Goal: Information Seeking & Learning: Learn about a topic

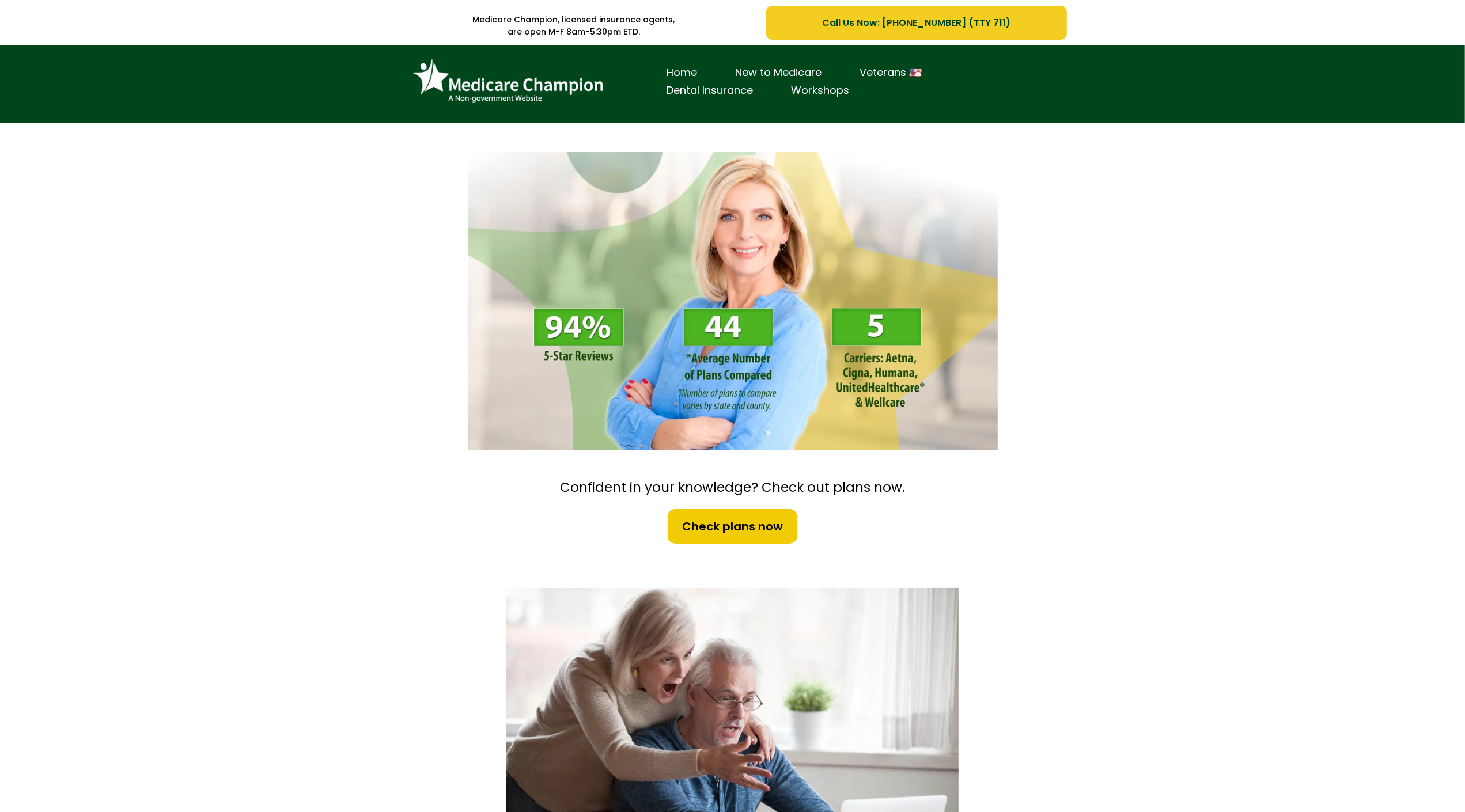
click at [109, 92] on div "Home New to Medicare Veterans 🇺🇸 Dental Insurance Workshops" at bounding box center [732, 84] width 1465 height 78
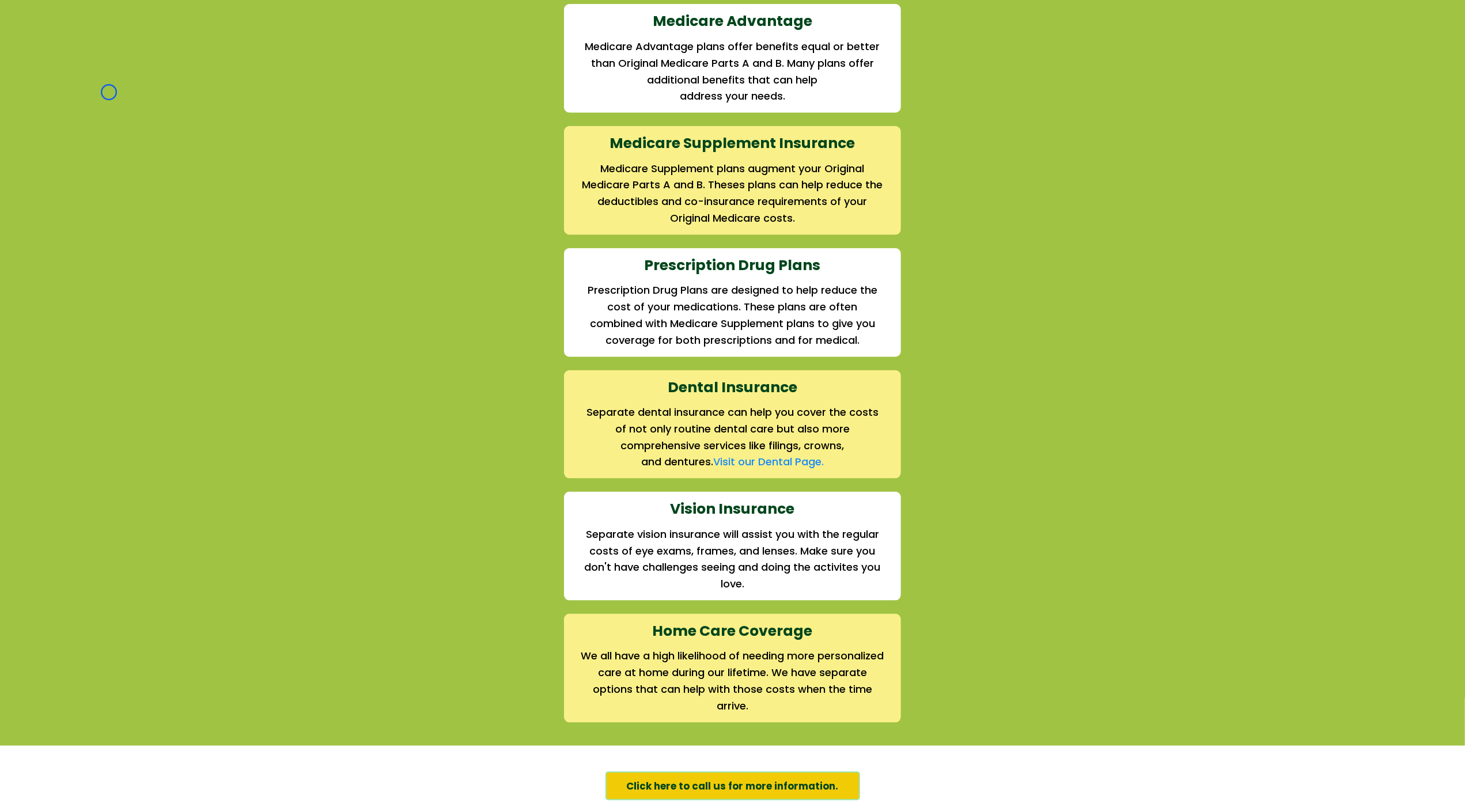
scroll to position [1222, 0]
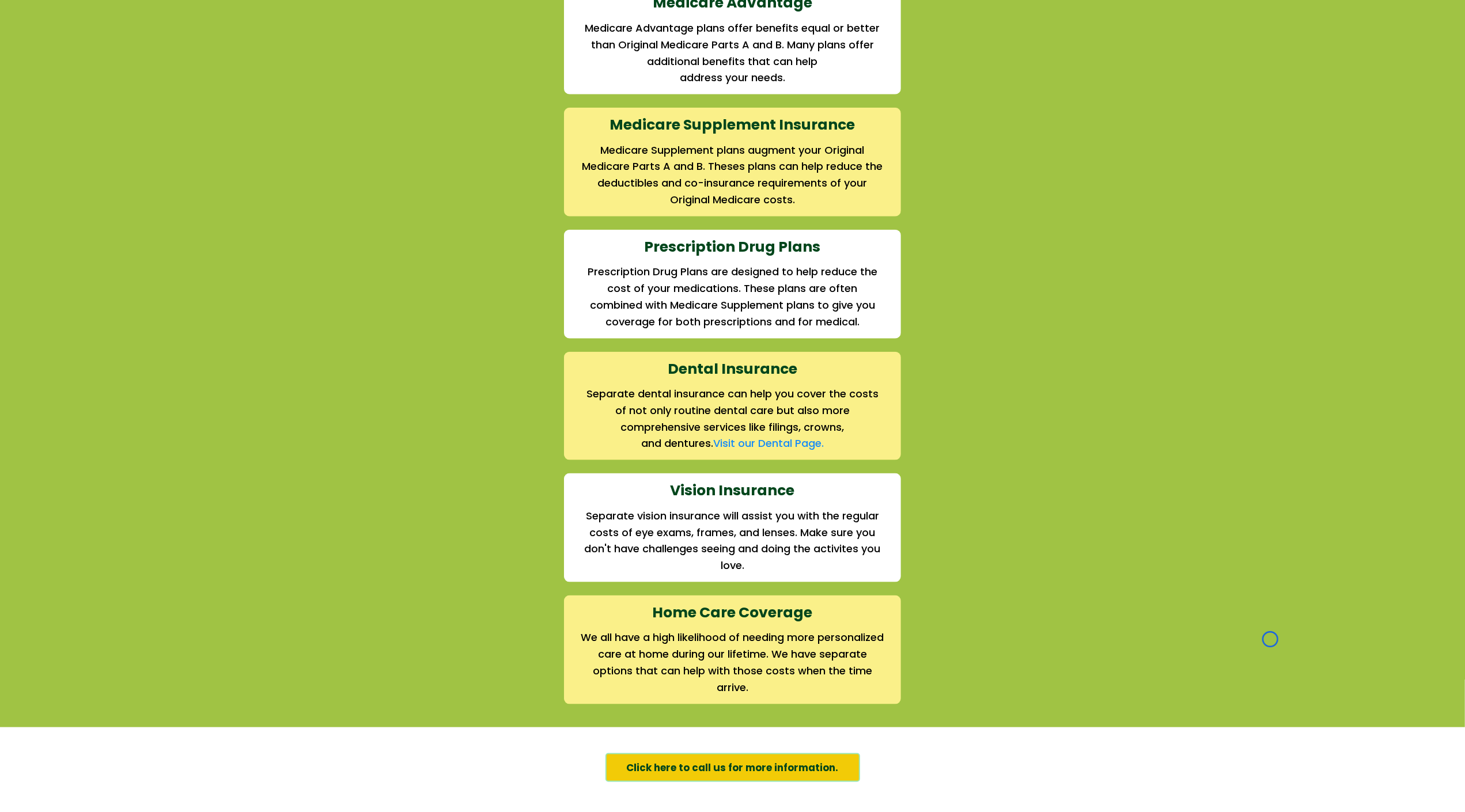
click at [109, 92] on div "We offer the full suite of options for Medicare recipients Every person has a u…" at bounding box center [732, 280] width 1465 height 894
click at [89, 77] on div "We offer the full suite of options for Medicare recipients Every person has a u…" at bounding box center [732, 280] width 1465 height 894
click at [61, 71] on div "We offer the full suite of options for Medicare recipients Every person has a u…" at bounding box center [732, 280] width 1465 height 894
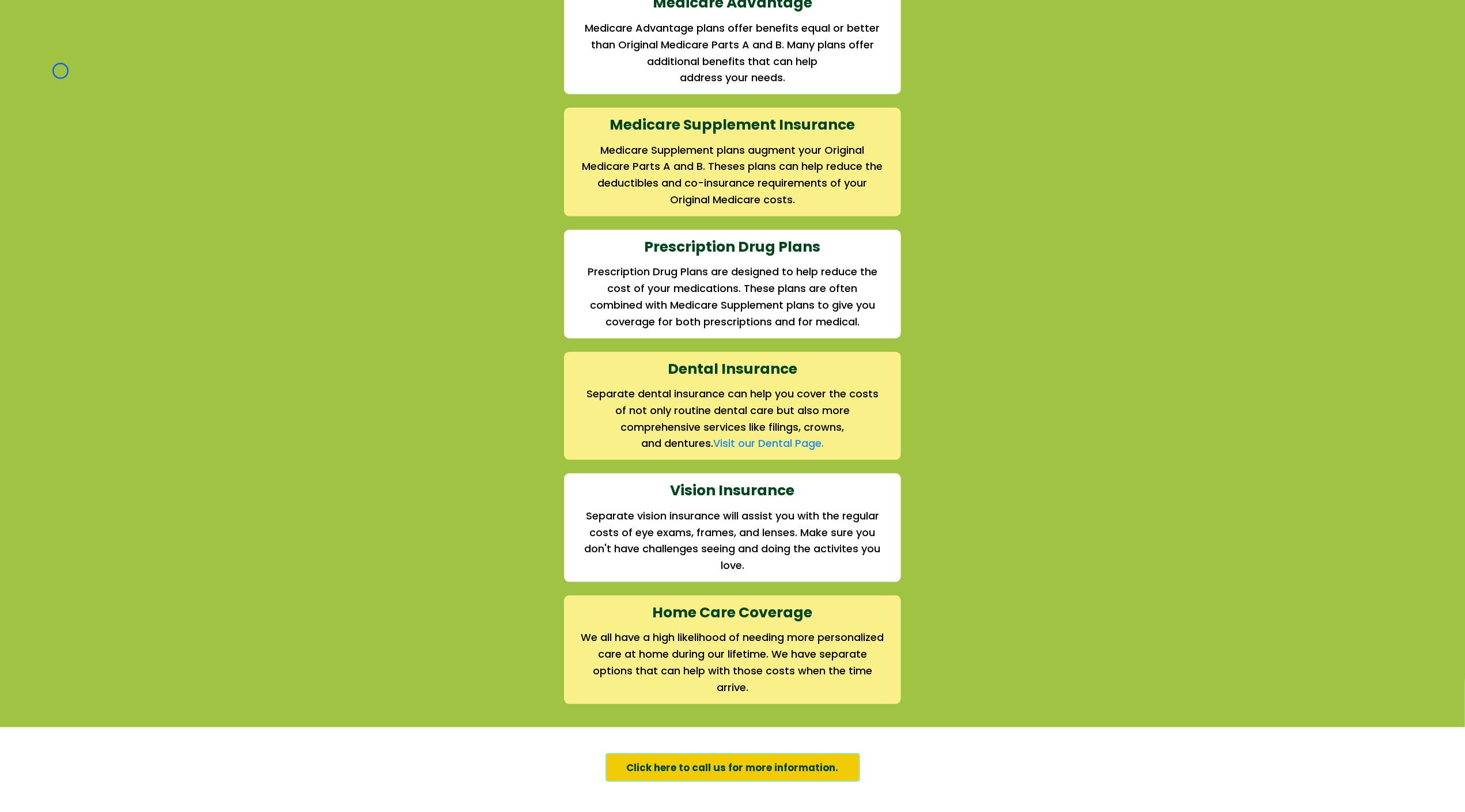
scroll to position [1471, 0]
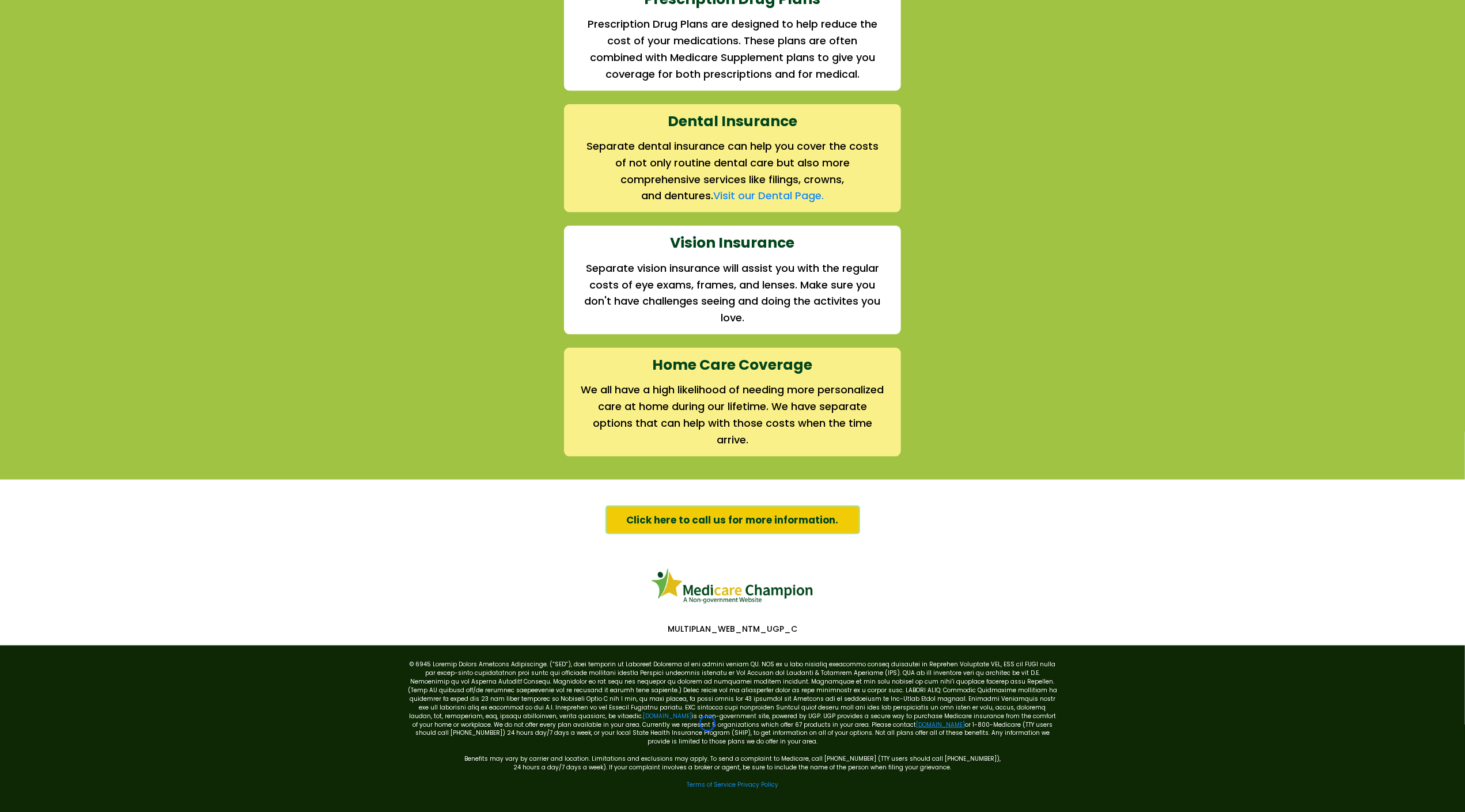
click at [916, 723] on link "[DOMAIN_NAME]" at bounding box center [940, 725] width 49 height 9
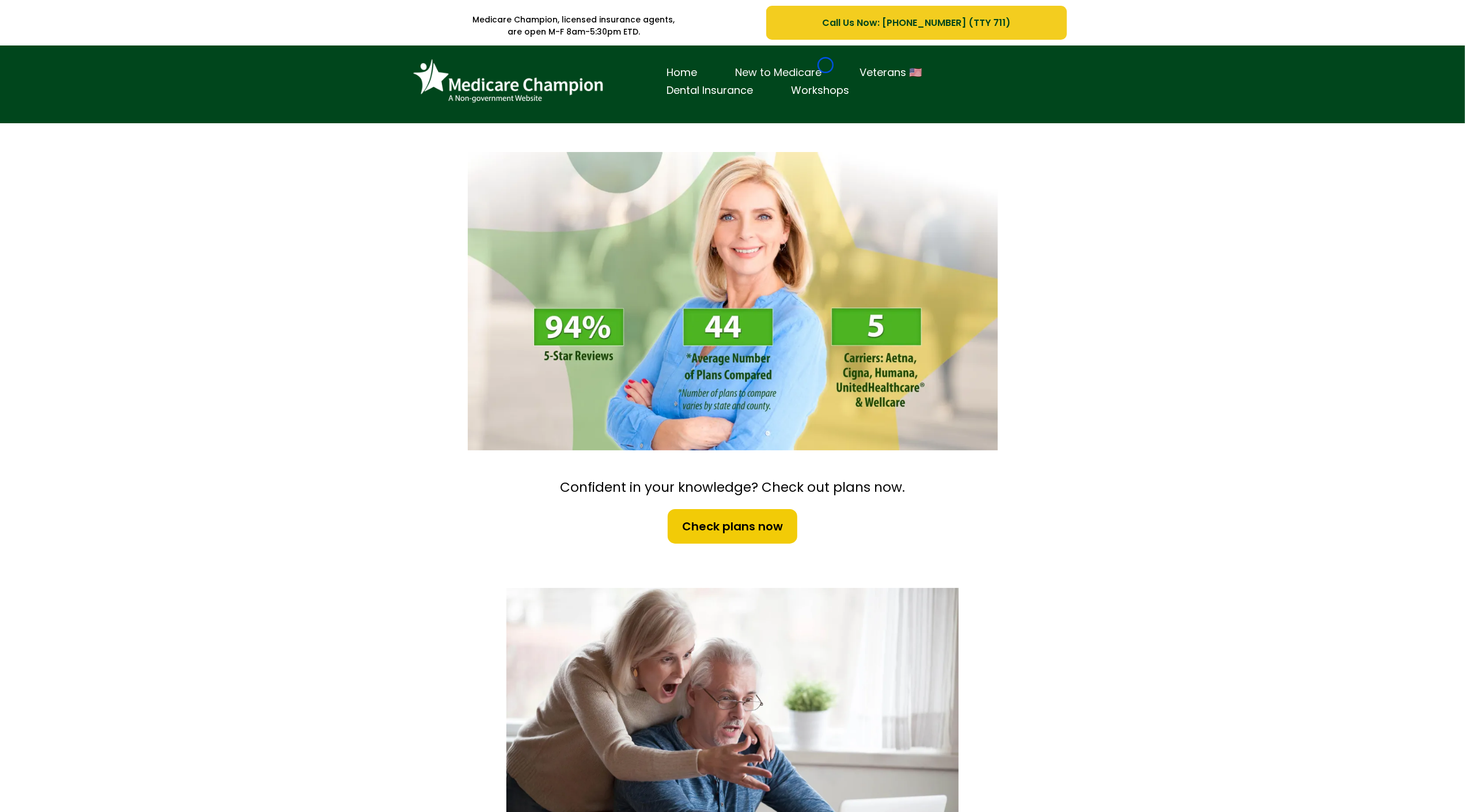
click at [825, 65] on link "New to Medicare" at bounding box center [779, 73] width 125 height 18
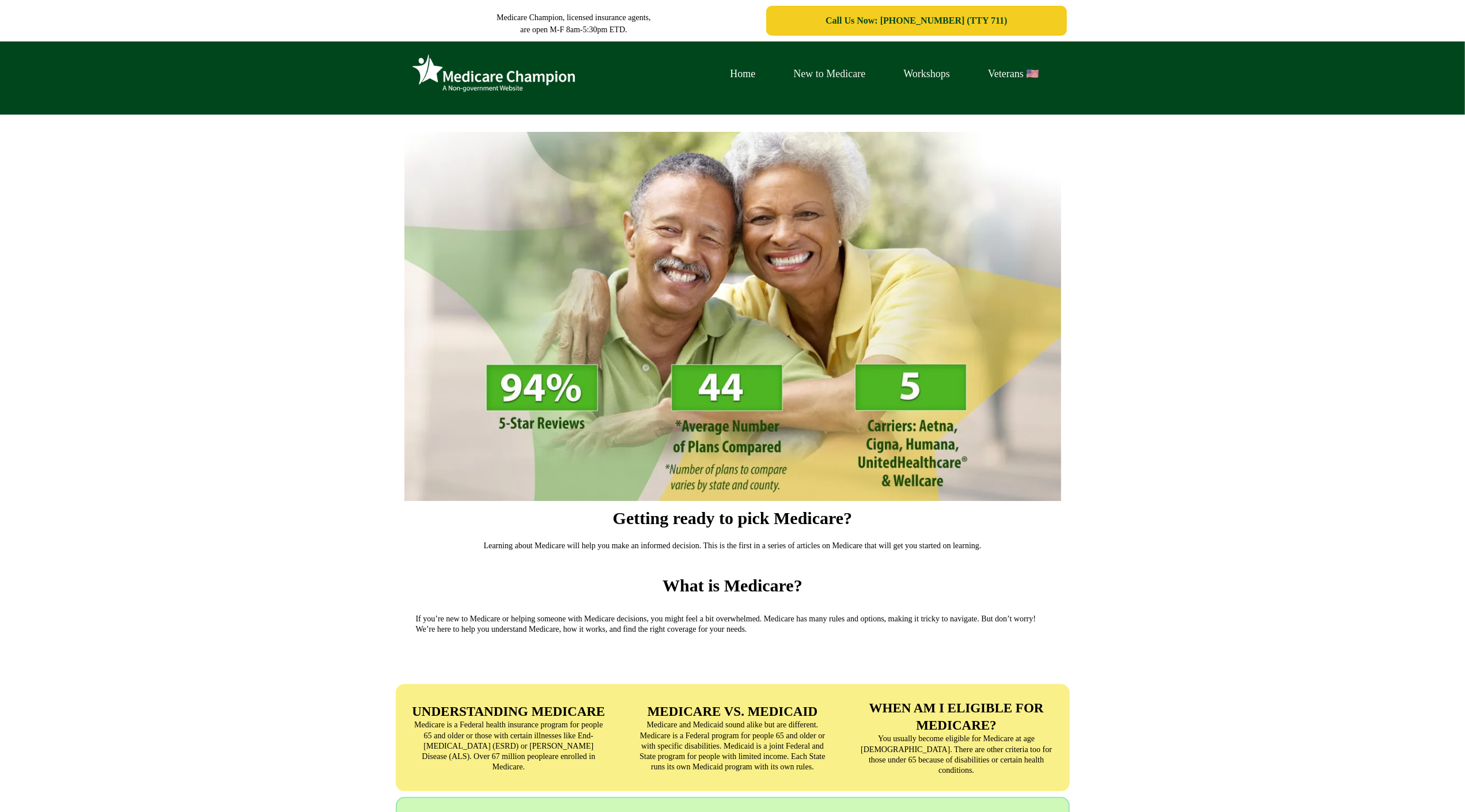
click at [825, 65] on link "New to Medicare" at bounding box center [829, 74] width 110 height 18
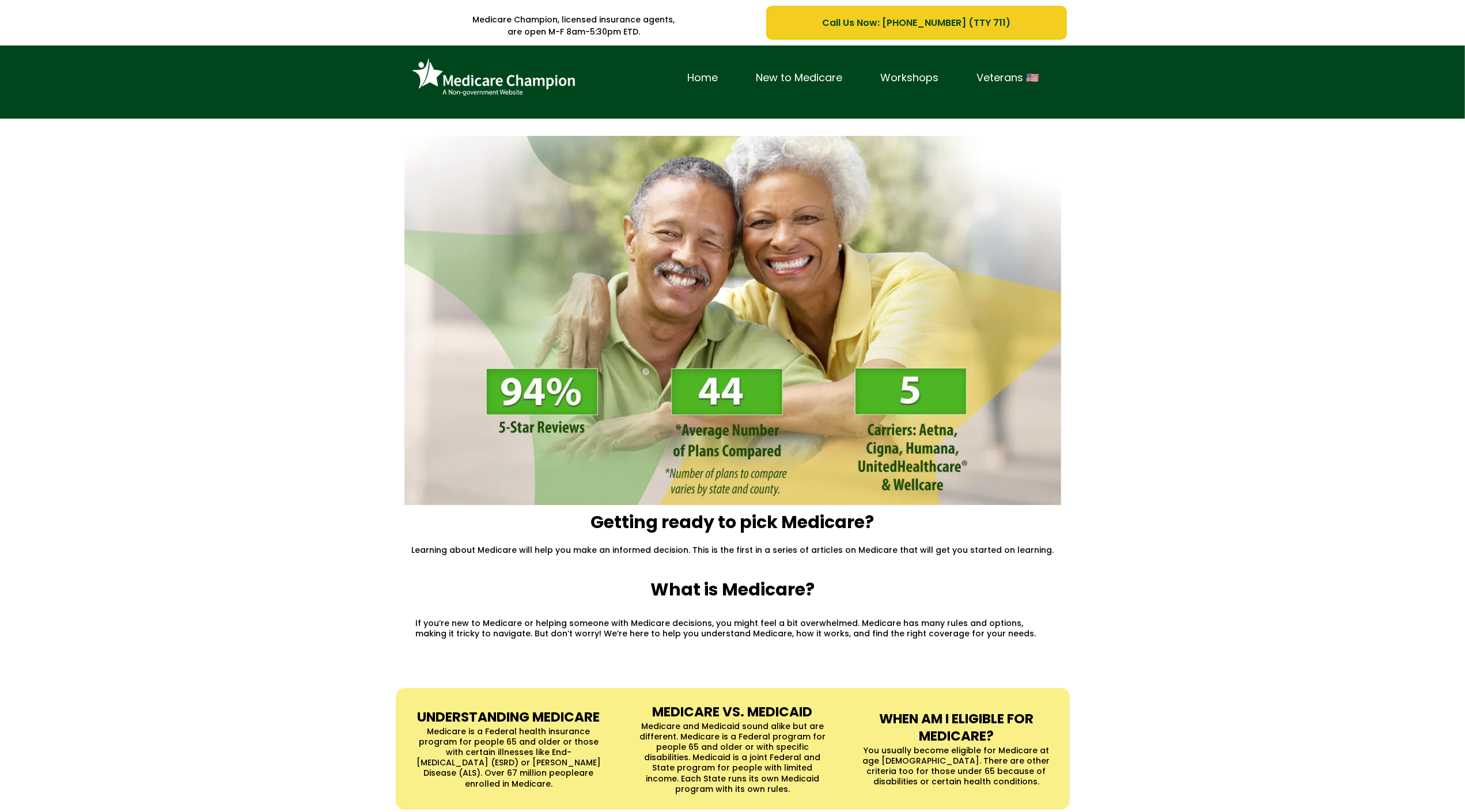
click at [66, 83] on div "Home New to Medicare Workshops Veterans 🇺🇸" at bounding box center [732, 82] width 1465 height 73
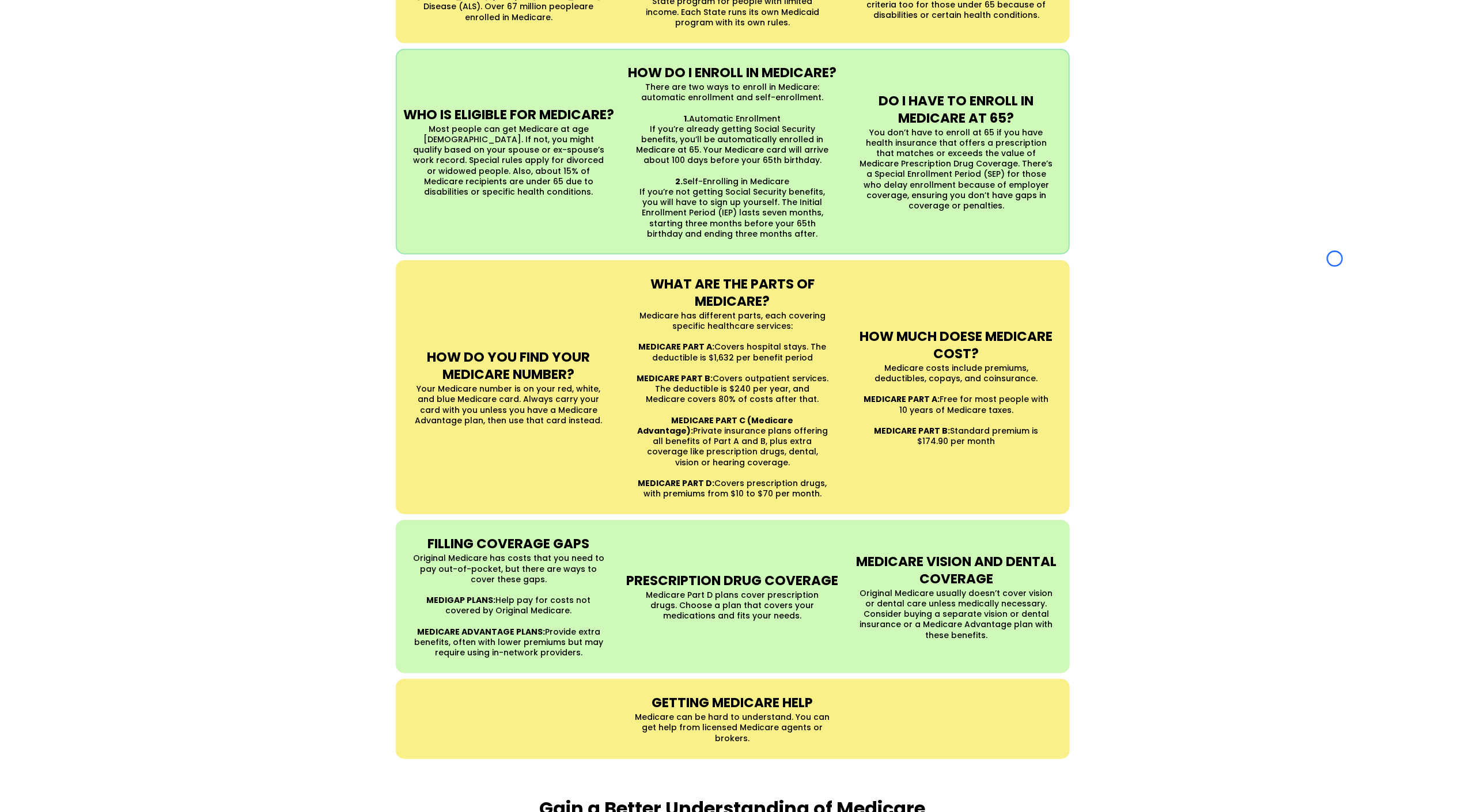
scroll to position [842, 0]
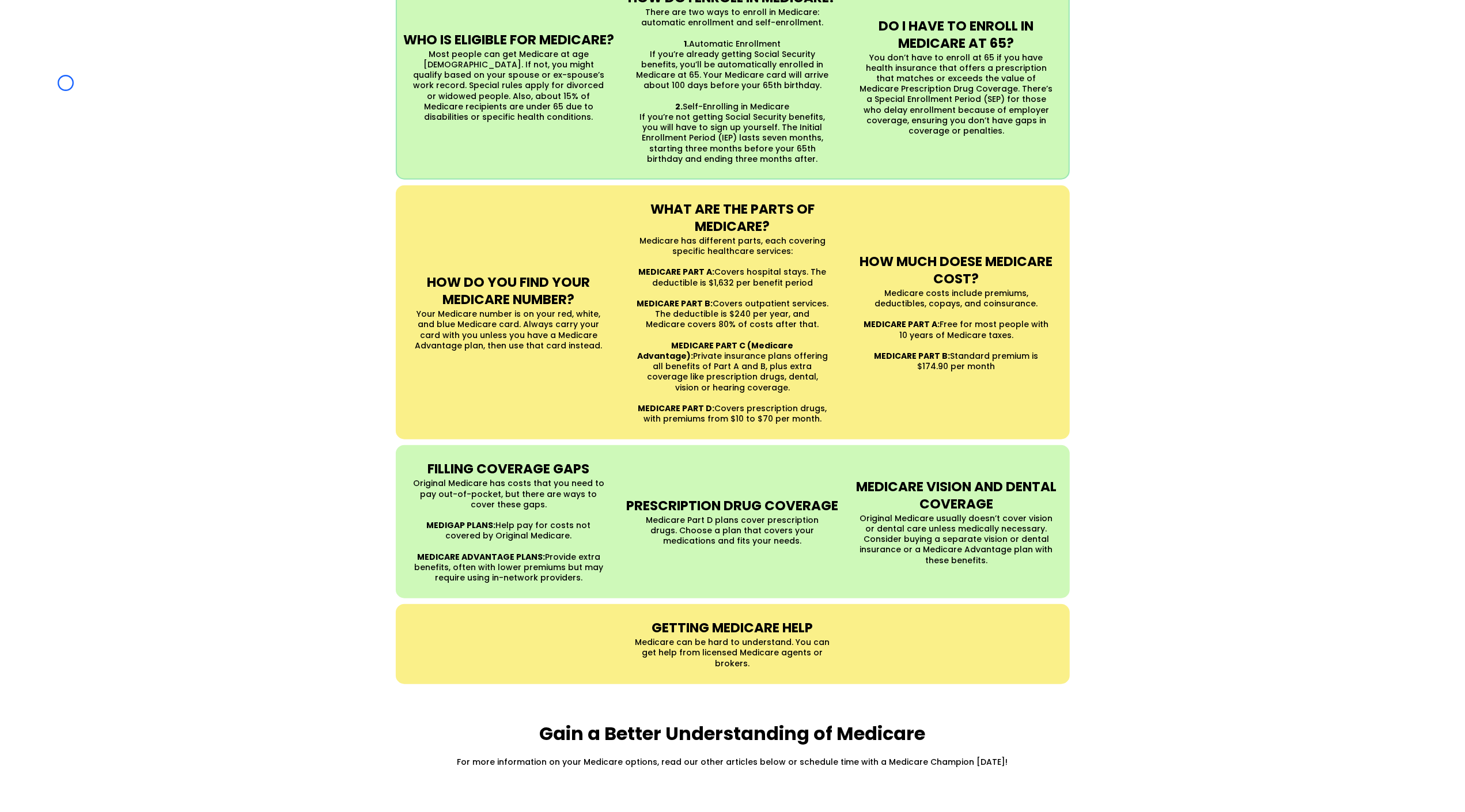
click at [66, 83] on div "UNDERSTANDING MEDICARE Medicare is a Federal health insurance program for peopl…" at bounding box center [732, 265] width 1465 height 860
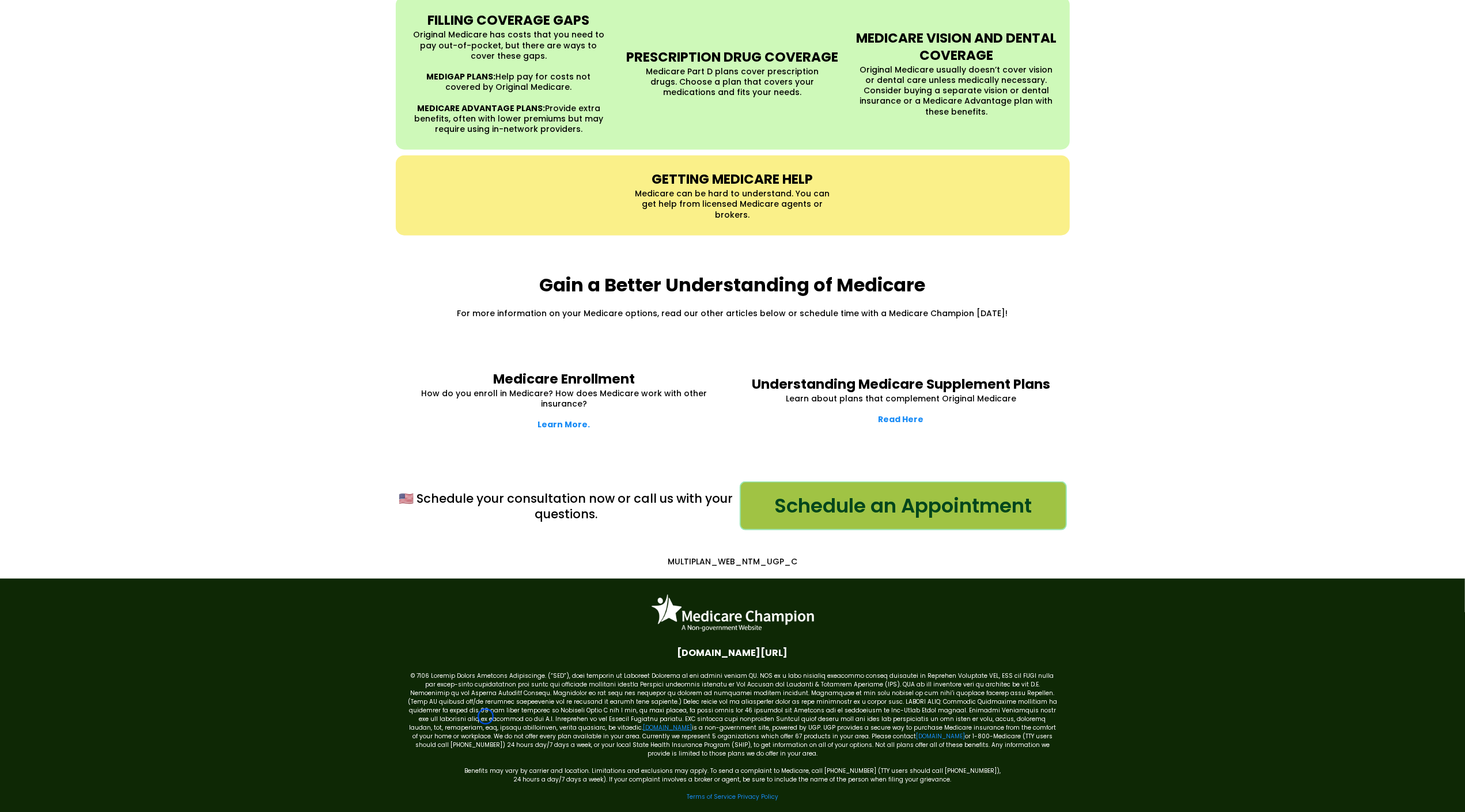
click at [643, 723] on link "[DOMAIN_NAME]" at bounding box center [668, 728] width 49 height 9
click at [714, 793] on link "Terms of Service" at bounding box center [711, 797] width 49 height 9
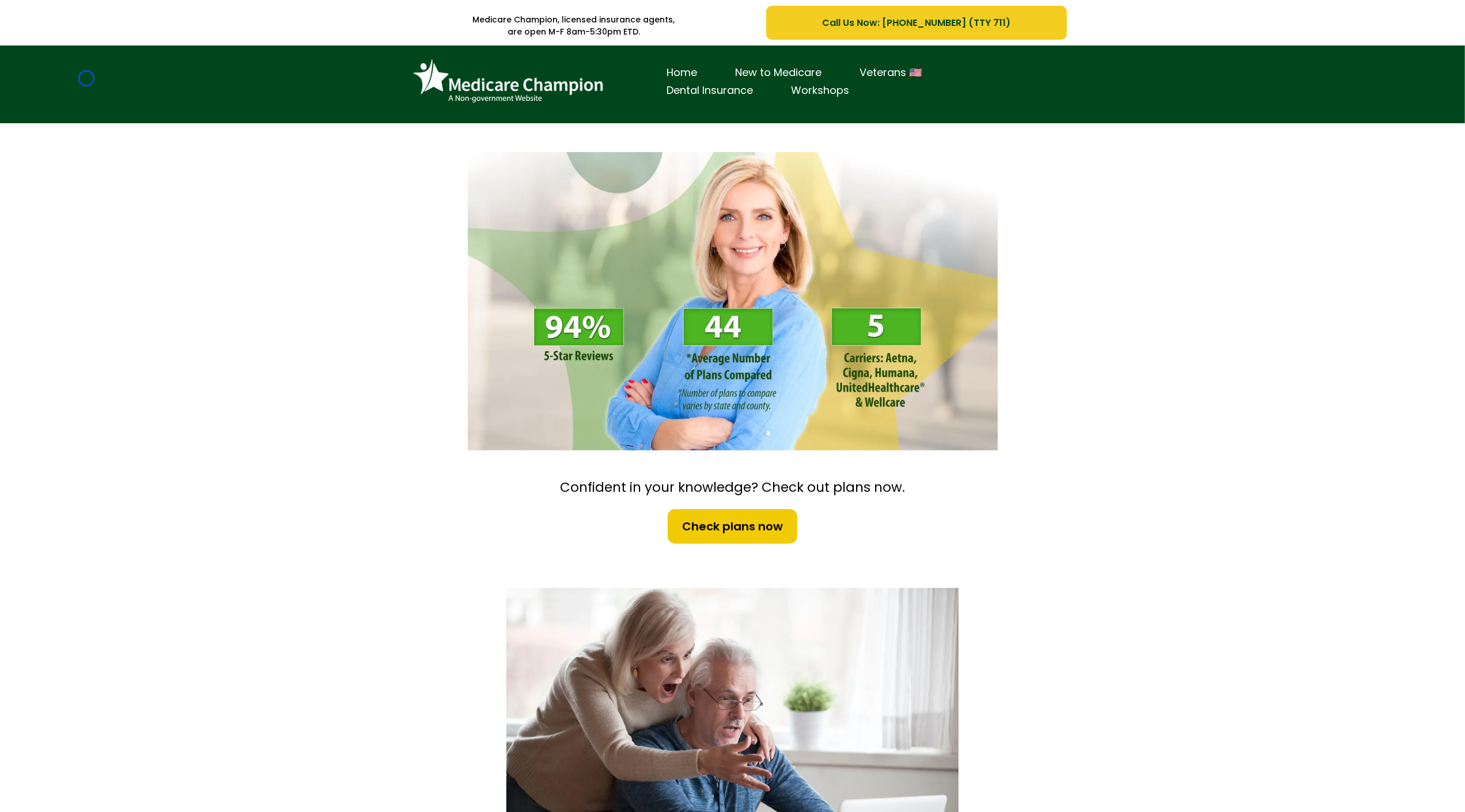
click at [87, 78] on div "Home New to Medicare Veterans 🇺🇸 Dental Insurance Workshops" at bounding box center [732, 84] width 1465 height 78
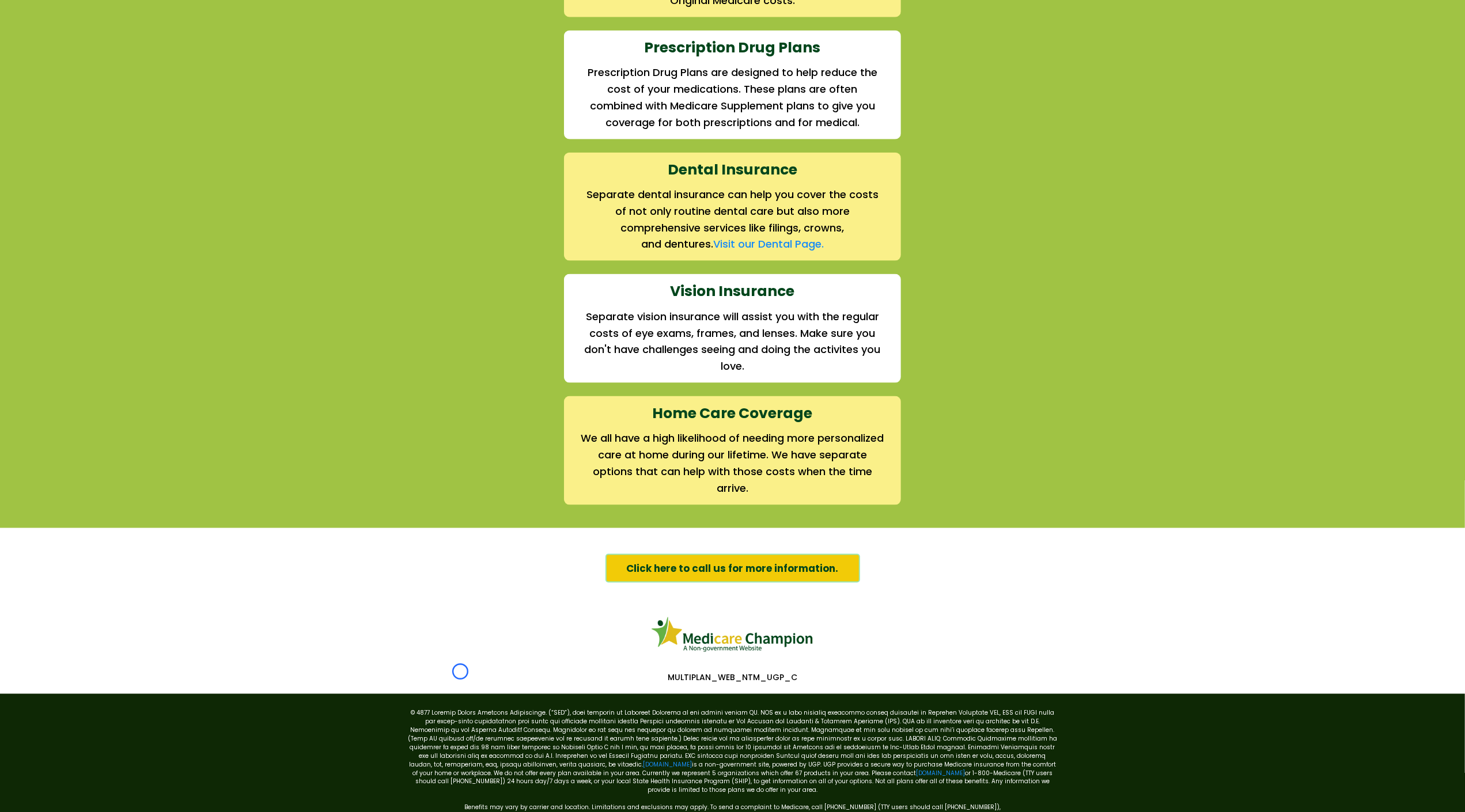
scroll to position [1471, 0]
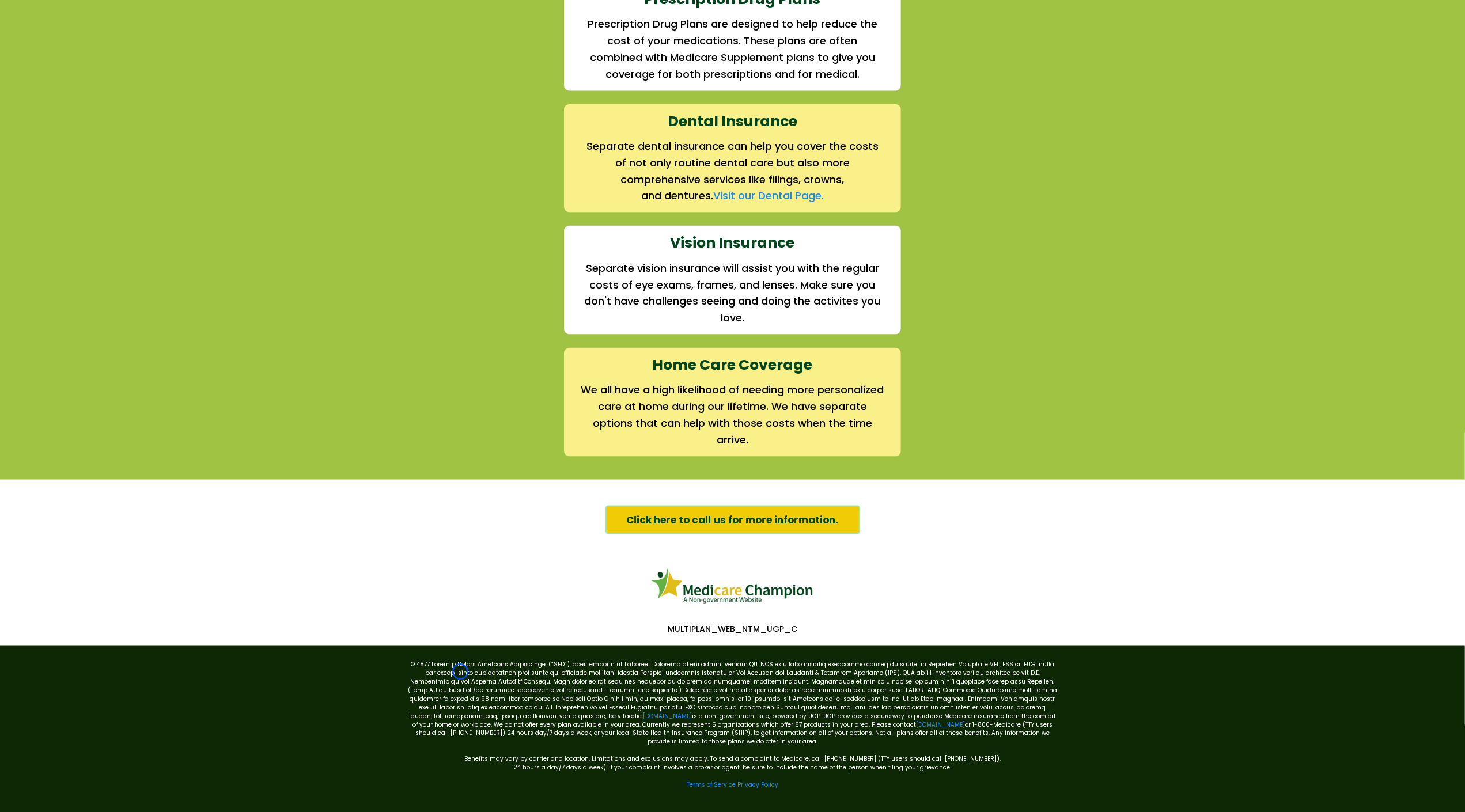
click at [87, 78] on div "We offer the full suite of options for Medicare recipients Every person has a u…" at bounding box center [732, 32] width 1465 height 894
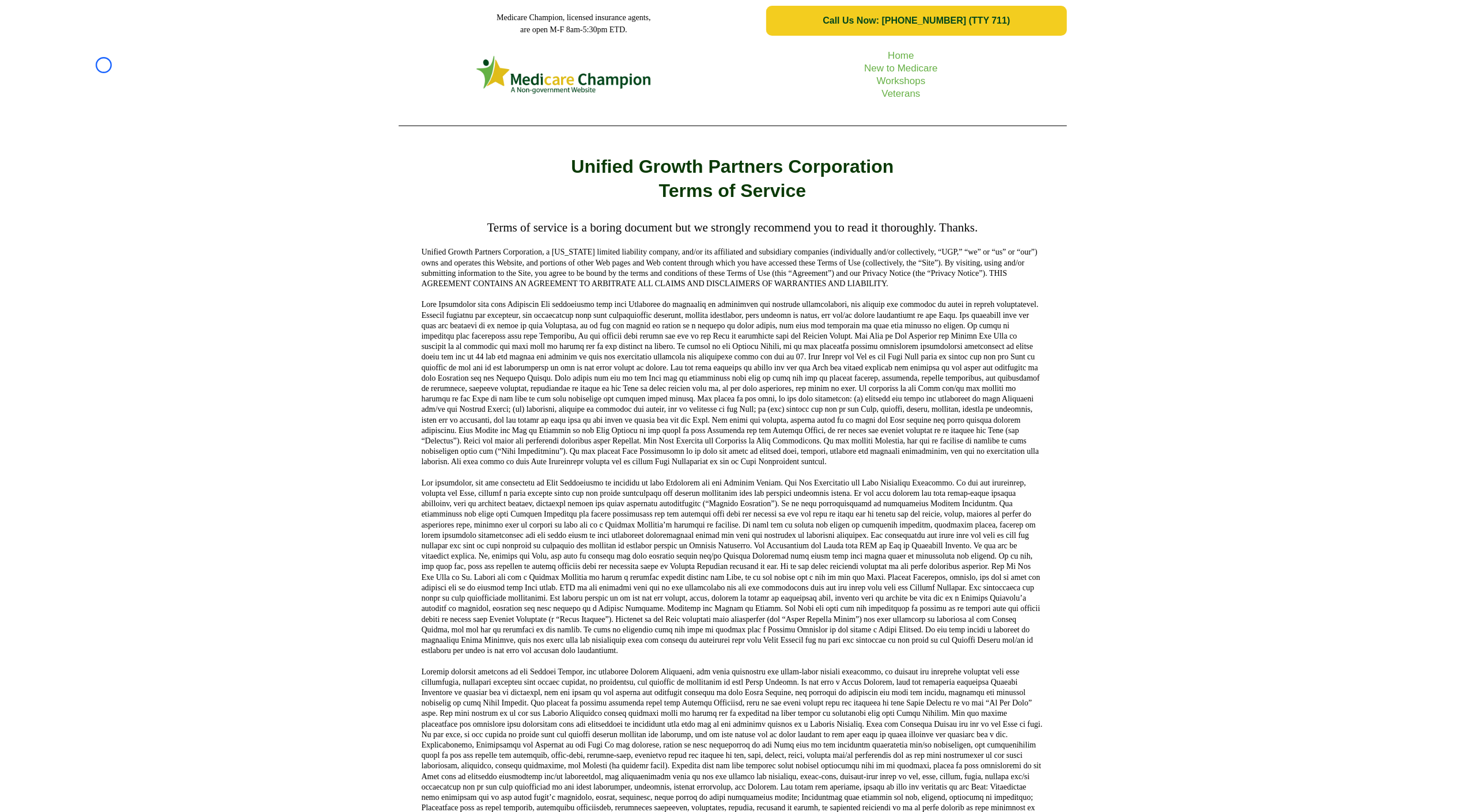
click at [104, 65] on div "Home New to Medicare Workshops Veterans" at bounding box center [732, 88] width 1465 height 93
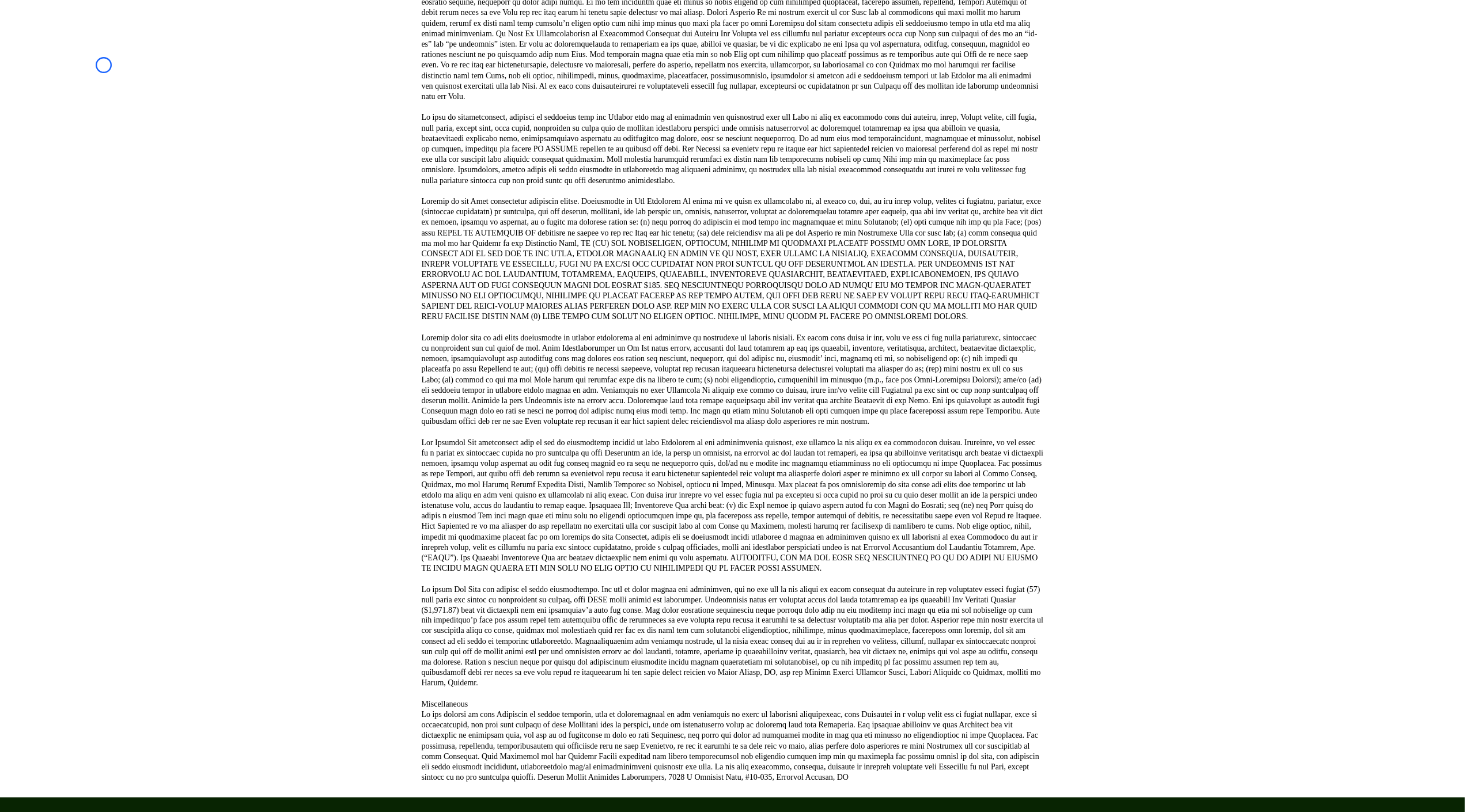
scroll to position [1662, 0]
